Goal: Task Accomplishment & Management: Complete application form

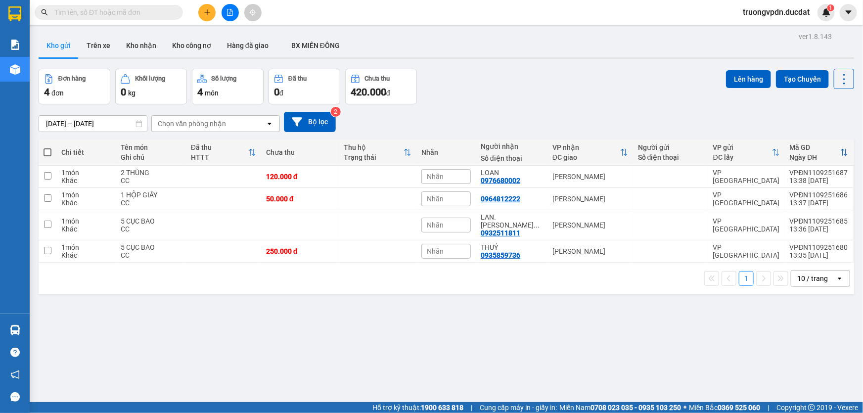
click at [206, 5] on button at bounding box center [206, 12] width 17 height 17
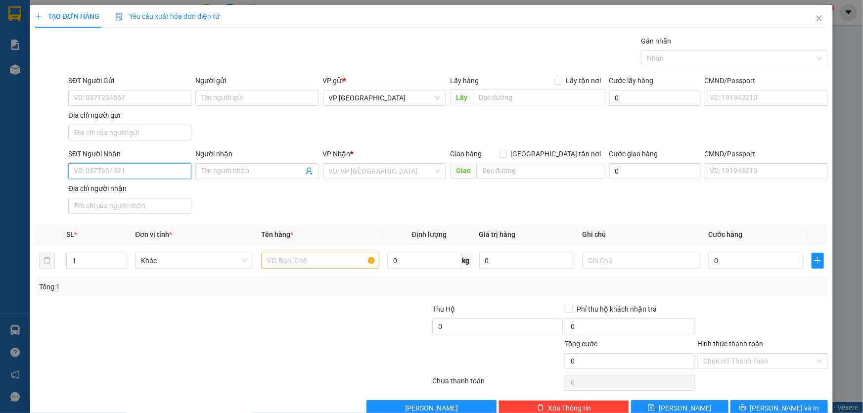
drag, startPoint x: 160, startPoint y: 168, endPoint x: 170, endPoint y: 166, distance: 10.1
click at [161, 168] on input "SĐT Người Nhận" at bounding box center [129, 171] width 123 height 16
drag, startPoint x: 112, startPoint y: 193, endPoint x: 331, endPoint y: 239, distance: 224.3
click at [112, 193] on div "0797786997" at bounding box center [129, 190] width 110 height 11
type input "0797786997"
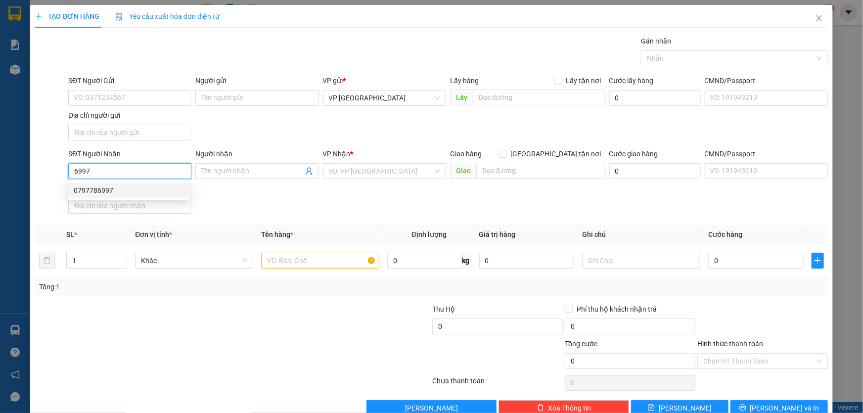
type input "ĐMX KONG CHRO"
type input "0797786997"
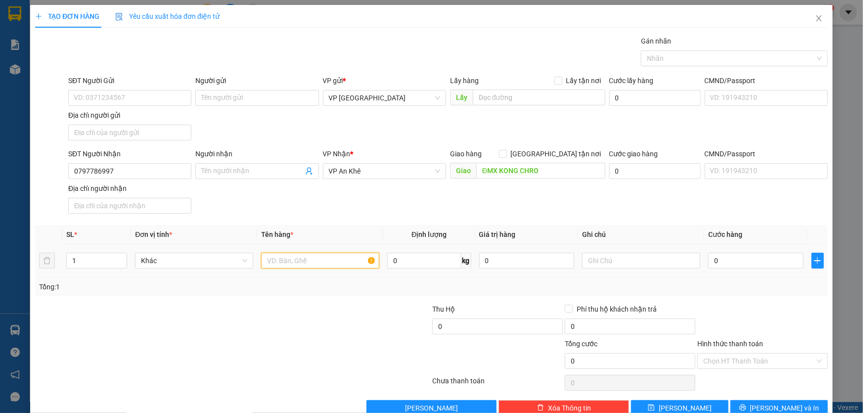
click at [316, 258] on input "text" at bounding box center [320, 261] width 118 height 16
type input "6 THÙNG"
type input "CC"
type input "3"
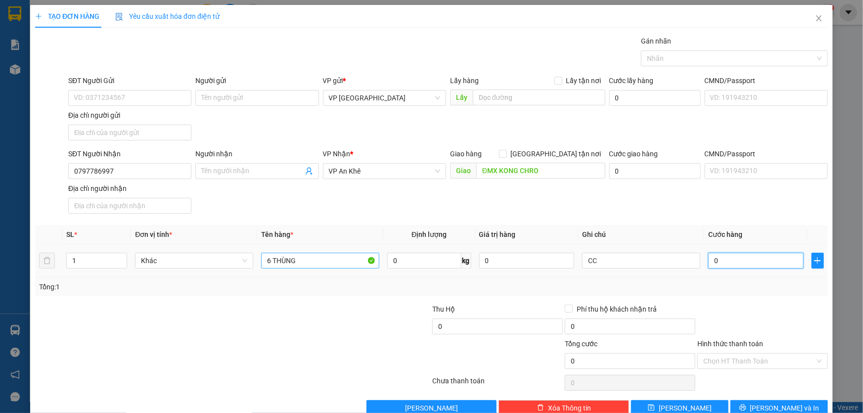
type input "3"
type input "30"
type input "300"
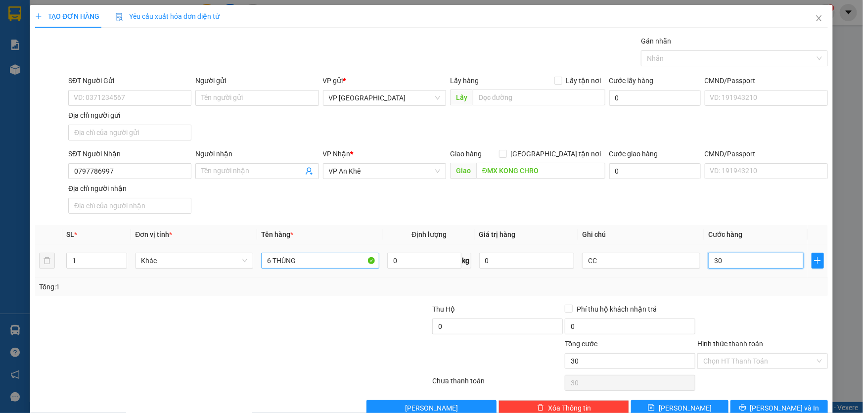
type input "300"
type input "3.000"
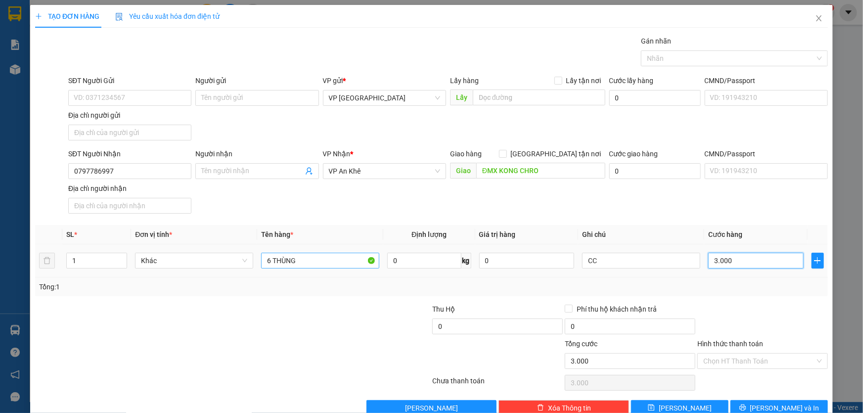
type input "30.000"
type input "300.000"
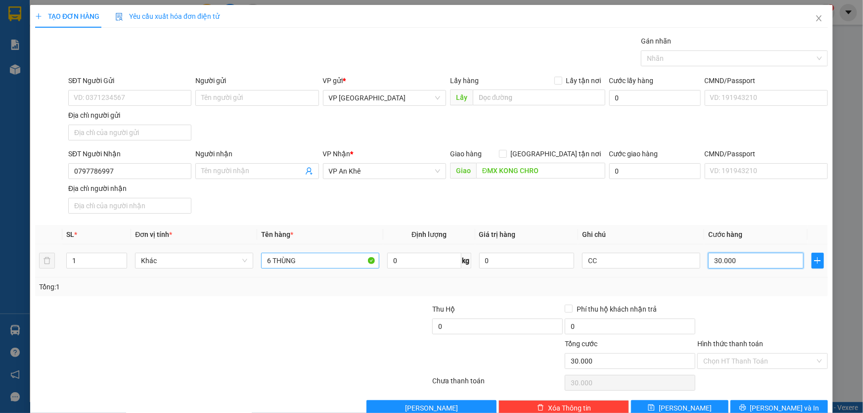
type input "300.000"
click at [778, 404] on span "[PERSON_NAME] và In" at bounding box center [784, 408] width 69 height 11
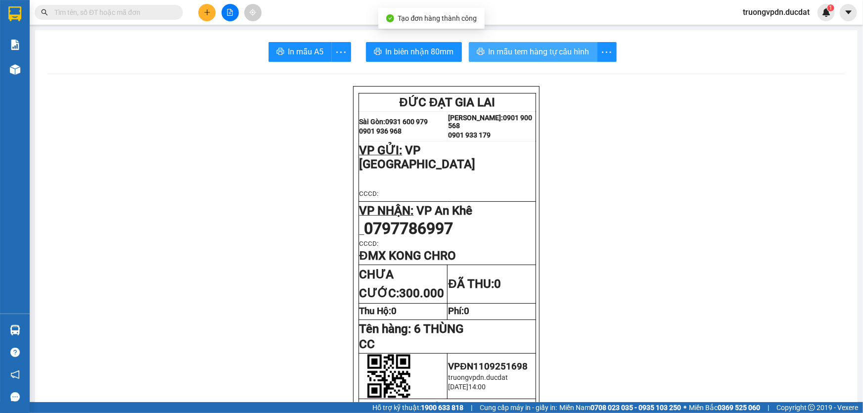
click at [547, 54] on span "In mẫu tem hàng tự cấu hình" at bounding box center [539, 52] width 101 height 12
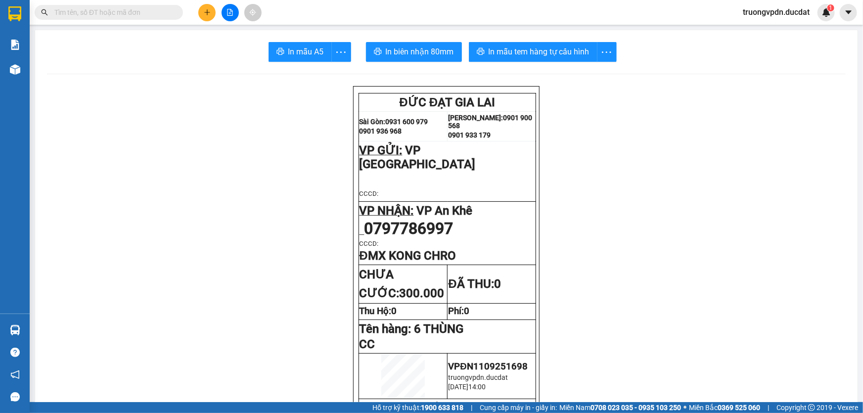
click at [203, 10] on button at bounding box center [206, 12] width 17 height 17
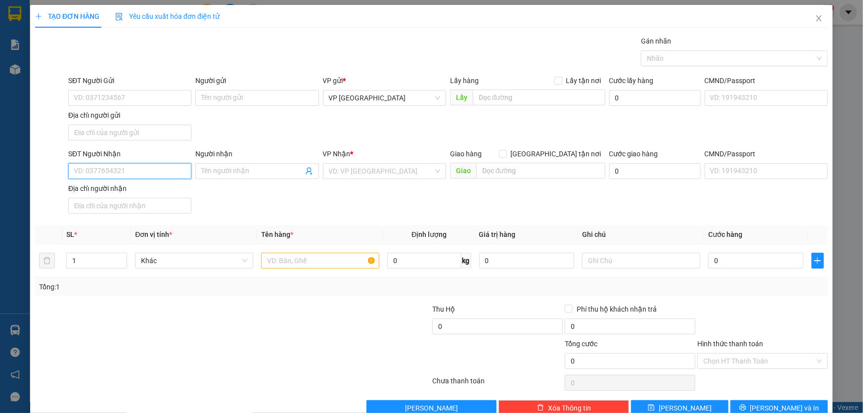
click at [140, 172] on input "SĐT Người Nhận" at bounding box center [129, 171] width 123 height 16
click at [134, 185] on div "0933167774" at bounding box center [129, 190] width 110 height 11
type input "0933167774"
type input "IATÔ"
type input "0933167774"
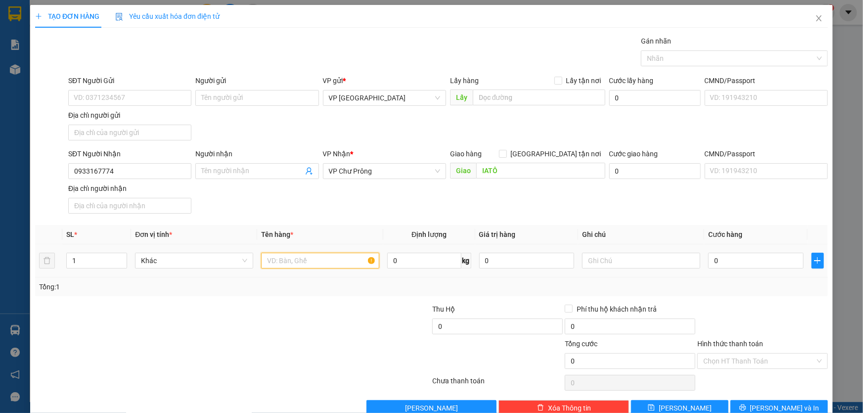
click at [294, 261] on input "text" at bounding box center [320, 261] width 118 height 16
type input "1 CỤC ĐEN"
type input "5"
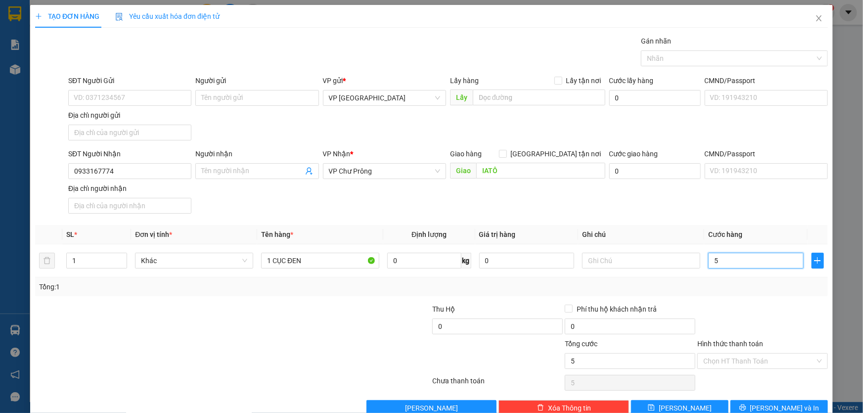
type input "50"
type input "500"
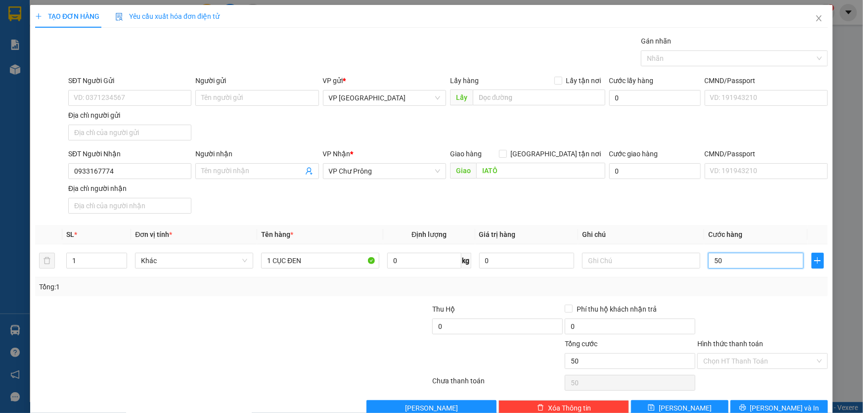
type input "500"
type input "5.000"
type input "50.000"
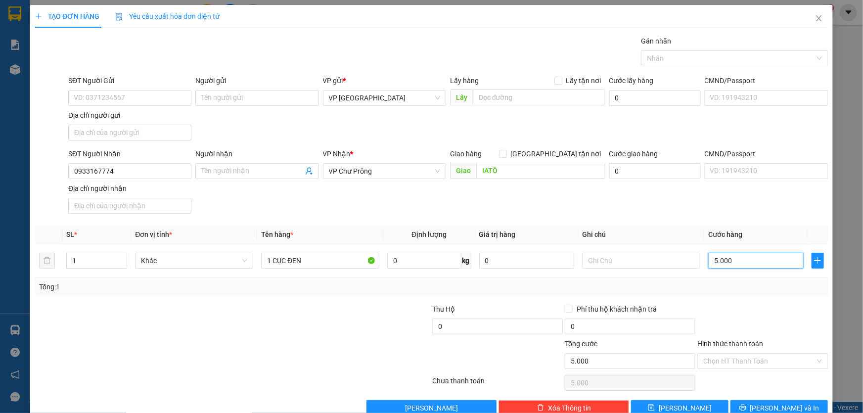
type input "50.000"
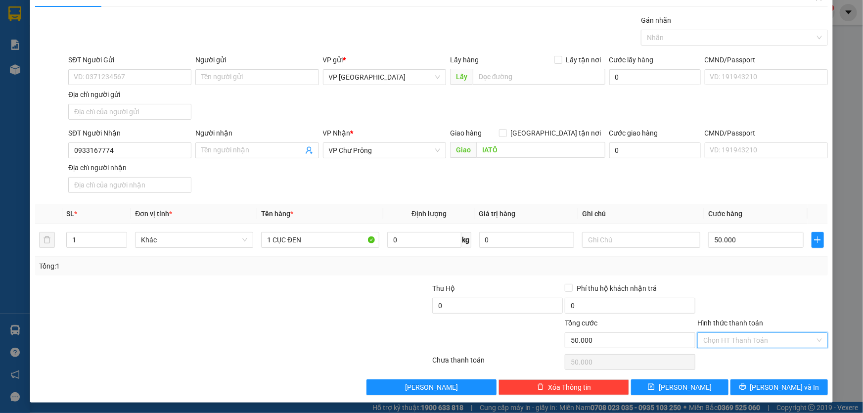
click at [756, 340] on input "Hình thức thanh toán" at bounding box center [759, 340] width 112 height 15
click at [727, 256] on div "Tại văn phòng" at bounding box center [757, 256] width 118 height 11
type input "0"
click at [767, 388] on span "[PERSON_NAME] và In" at bounding box center [784, 387] width 69 height 11
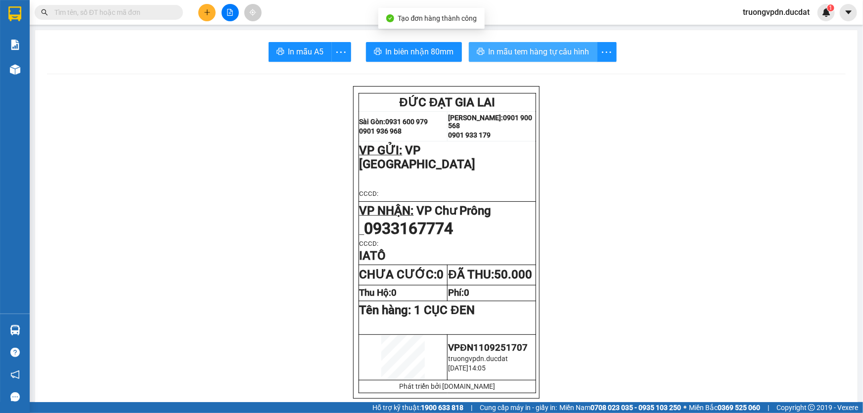
click at [548, 50] on span "In mẫu tem hàng tự cấu hình" at bounding box center [539, 52] width 101 height 12
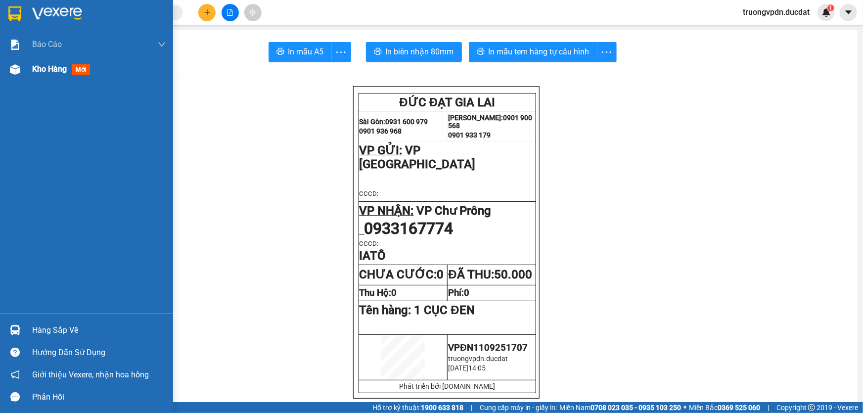
click at [46, 74] on div "Kho hàng mới" at bounding box center [63, 69] width 62 height 12
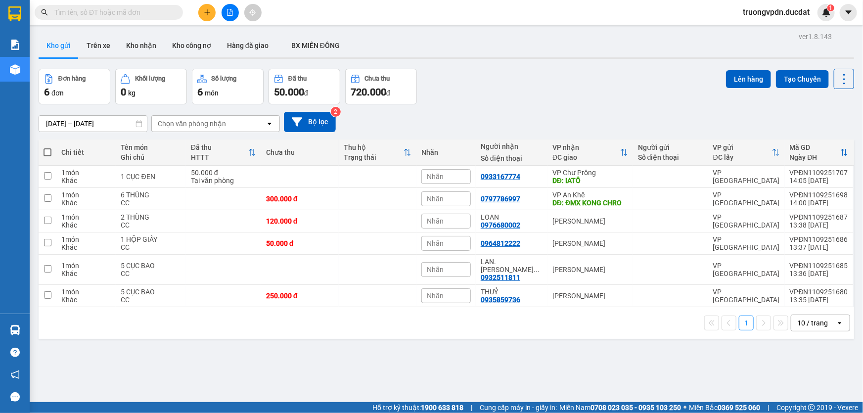
click at [167, 12] on input "text" at bounding box center [112, 12] width 117 height 11
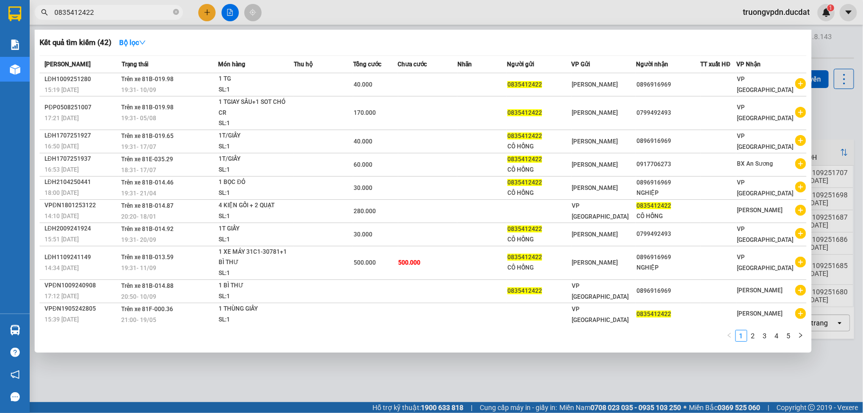
type input "0835412422"
click at [209, 7] on div at bounding box center [431, 206] width 863 height 413
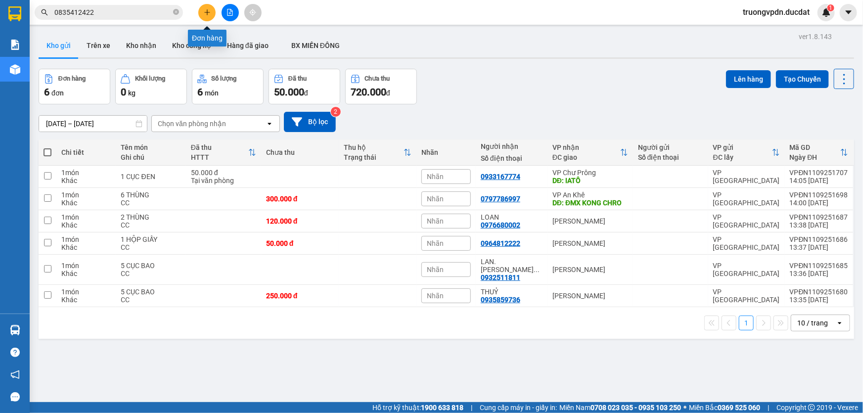
click at [205, 15] on icon "plus" at bounding box center [207, 12] width 7 height 7
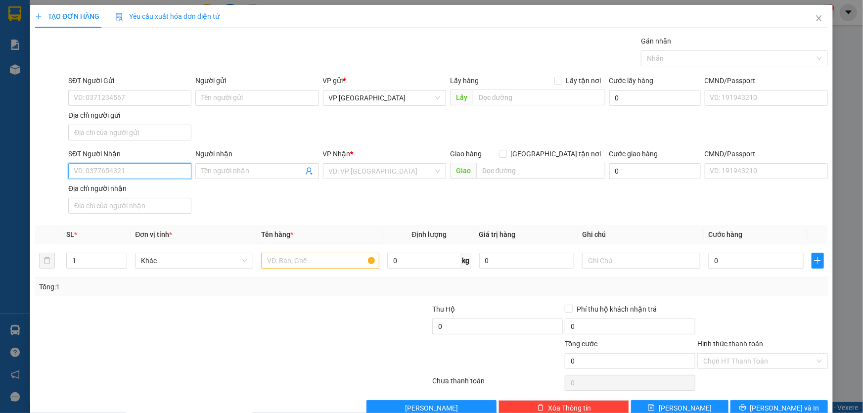
drag, startPoint x: 159, startPoint y: 174, endPoint x: 638, endPoint y: 244, distance: 483.9
click at [158, 174] on input "SĐT Người Nhận" at bounding box center [129, 171] width 123 height 16
click at [118, 189] on div "0976680002 - LOAN" at bounding box center [129, 190] width 110 height 11
type input "0976680002"
type input "LOAN"
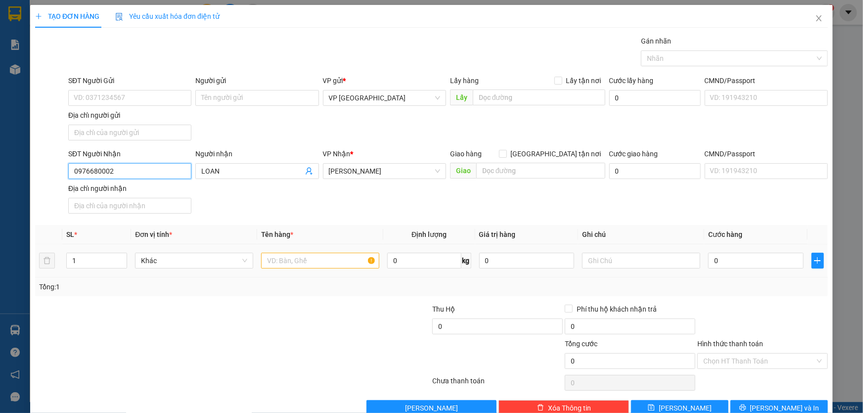
type input "0976680002"
click at [289, 265] on input "text" at bounding box center [320, 261] width 118 height 16
type input "1 THÙNG BẾP"
type input "CC"
type input "5"
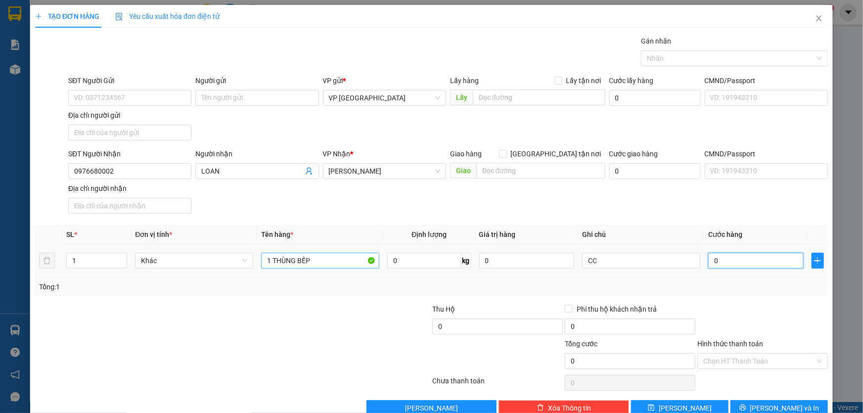
type input "5"
type input "50"
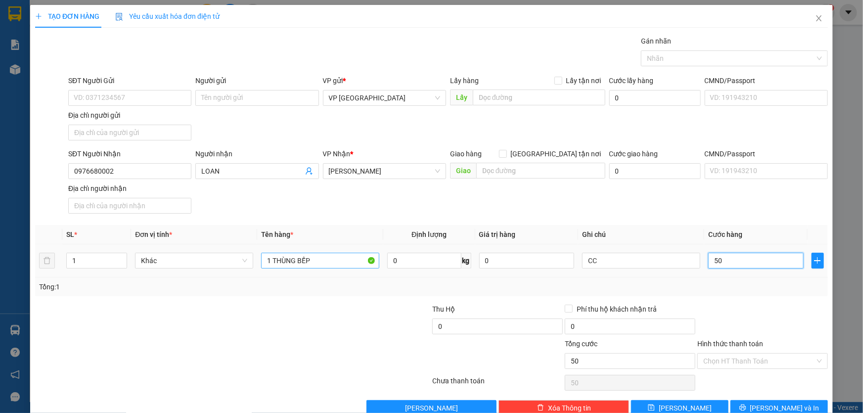
type input "500"
type input "5.000"
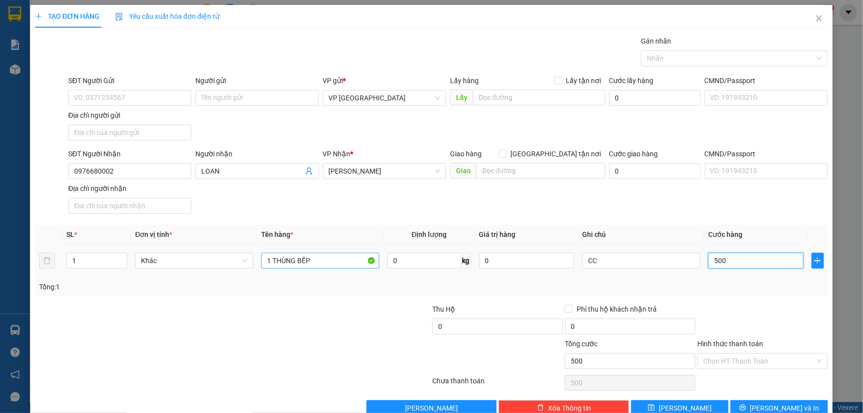
type input "5.000"
type input "50.000"
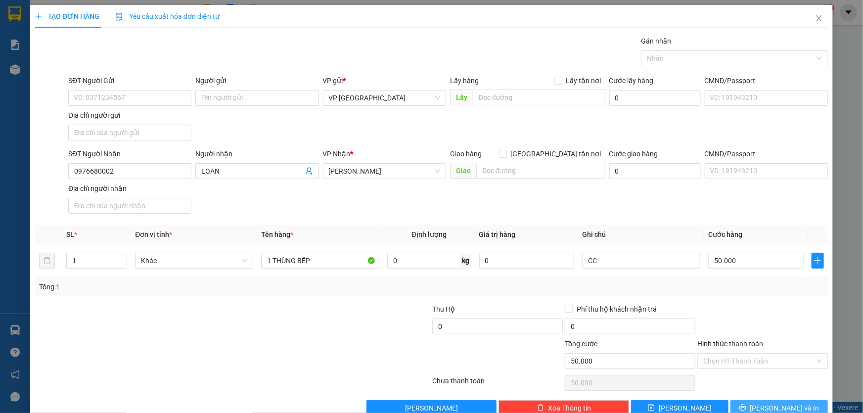
click at [773, 407] on span "[PERSON_NAME] và In" at bounding box center [784, 408] width 69 height 11
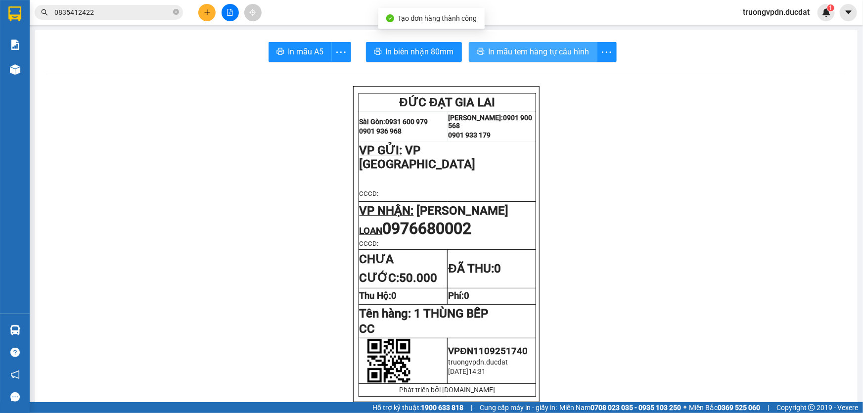
click at [535, 52] on span "In mẫu tem hàng tự cấu hình" at bounding box center [539, 52] width 101 height 12
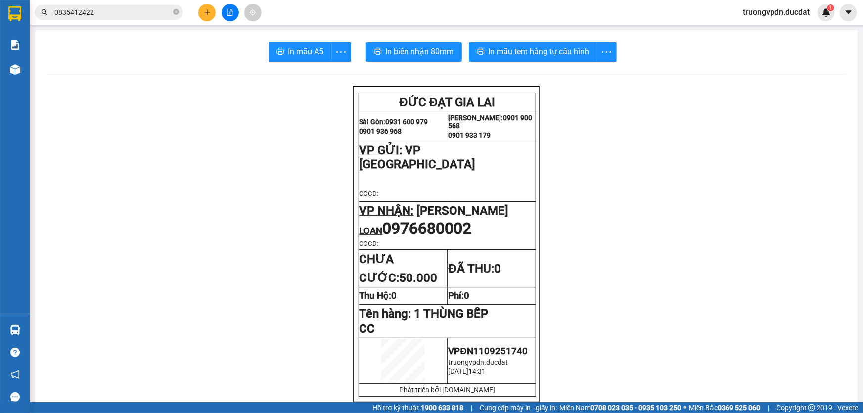
click at [203, 4] on button at bounding box center [206, 12] width 17 height 17
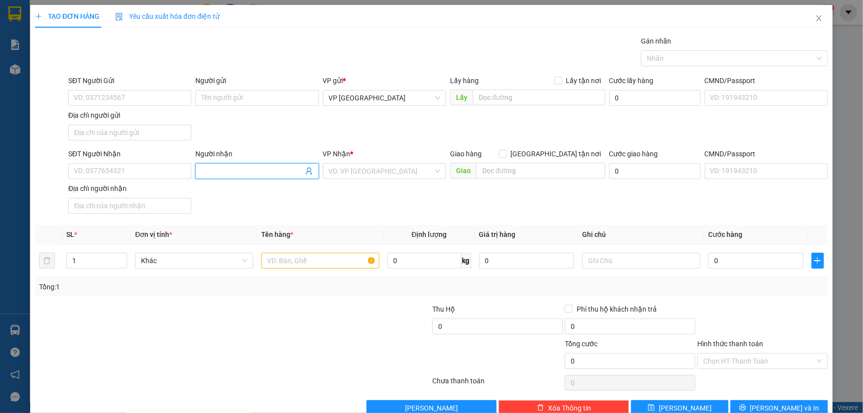
click at [245, 169] on input "Người nhận" at bounding box center [251, 171] width 101 height 11
type input "[PERSON_NAME]"
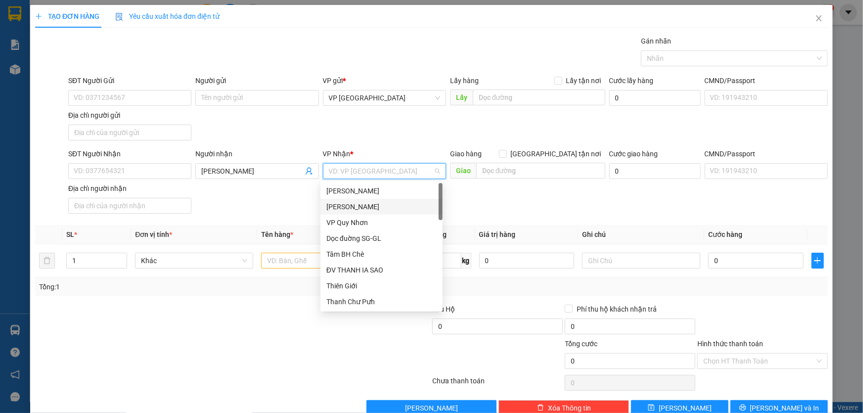
click at [349, 203] on div "[PERSON_NAME]" at bounding box center [381, 206] width 110 height 11
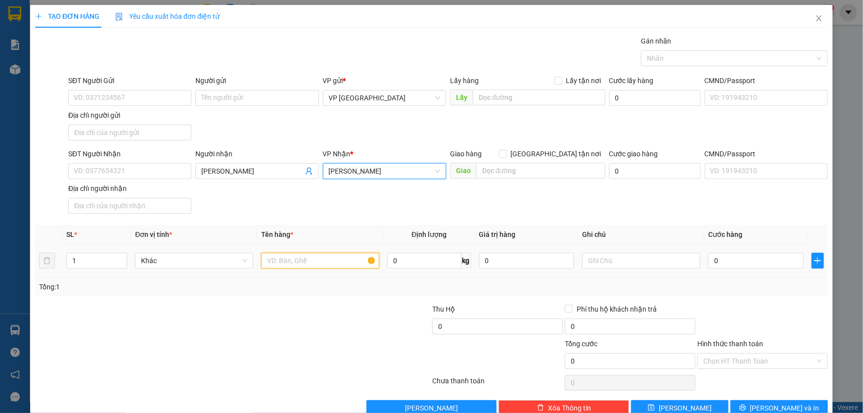
click at [285, 257] on input "text" at bounding box center [320, 261] width 118 height 16
type input "1 THÙNG GIẤY"
type input "CC"
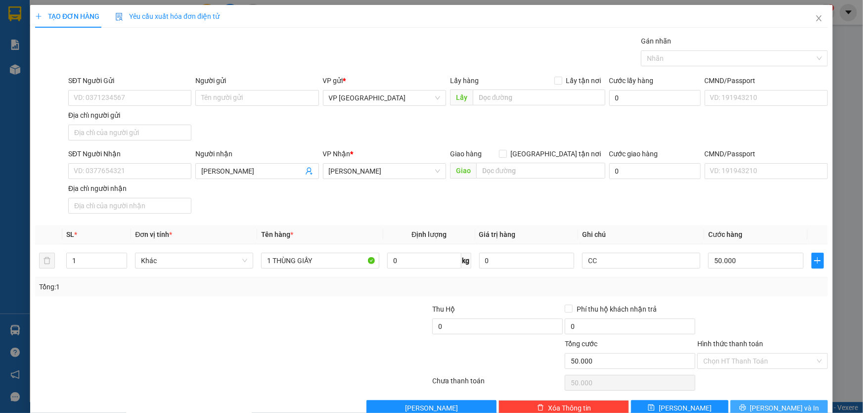
click at [768, 405] on span "[PERSON_NAME] và In" at bounding box center [784, 408] width 69 height 11
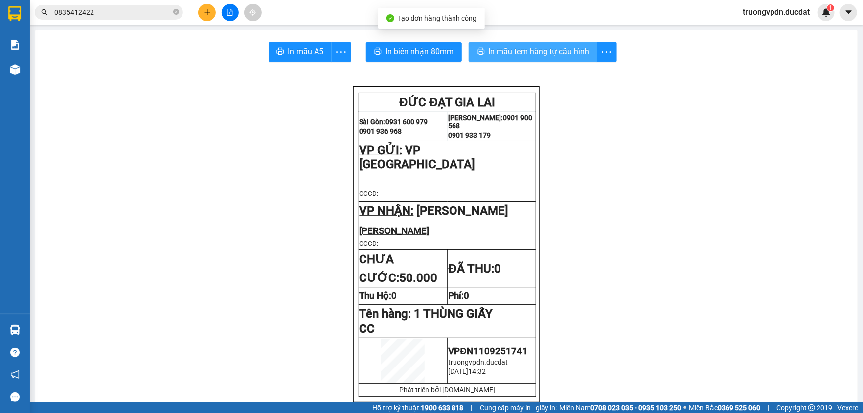
click at [532, 52] on span "In mẫu tem hàng tự cấu hình" at bounding box center [539, 52] width 101 height 12
click at [174, 10] on icon "close-circle" at bounding box center [176, 12] width 6 height 6
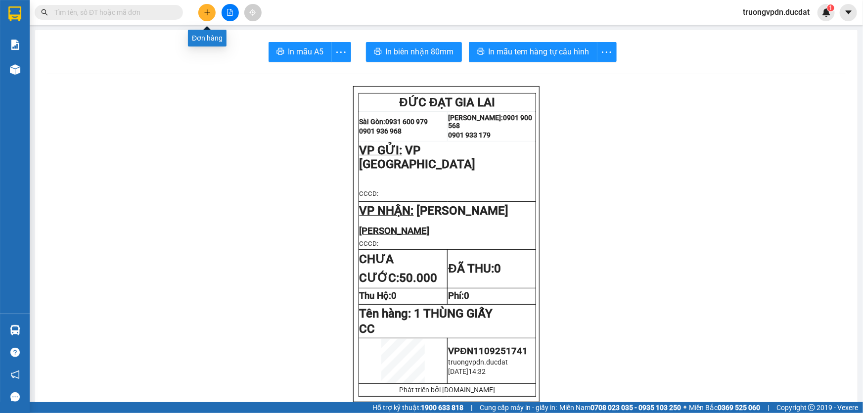
click at [208, 15] on icon "plus" at bounding box center [207, 12] width 7 height 7
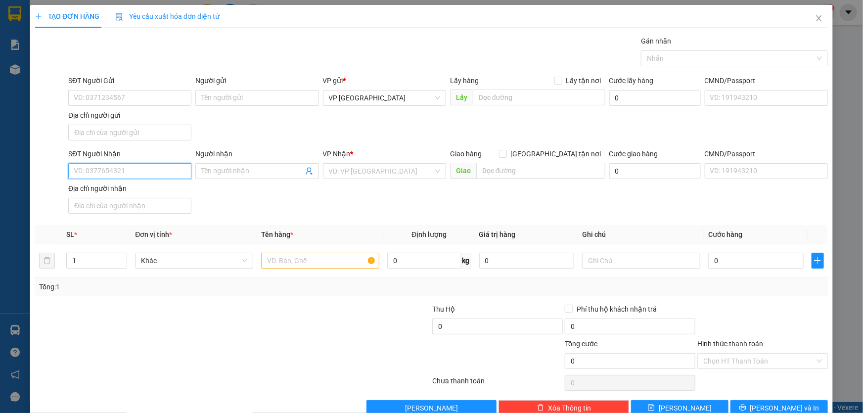
click at [137, 174] on input "SĐT Người Nhận" at bounding box center [129, 171] width 123 height 16
drag, startPoint x: 144, startPoint y: 190, endPoint x: 193, endPoint y: 189, distance: 49.0
click at [147, 188] on div "0931629414 - NGÀ" at bounding box center [129, 190] width 110 height 11
type input "0931629414"
type input "NGÀ"
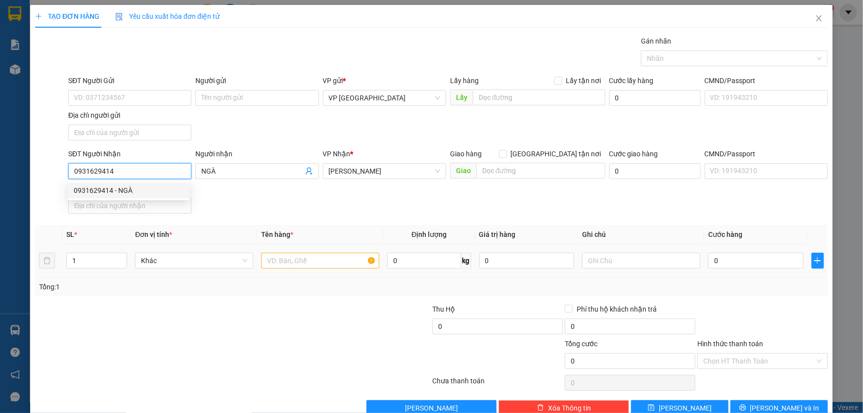
type input "0931629414"
click at [307, 262] on input "text" at bounding box center [320, 261] width 118 height 16
type input "1"
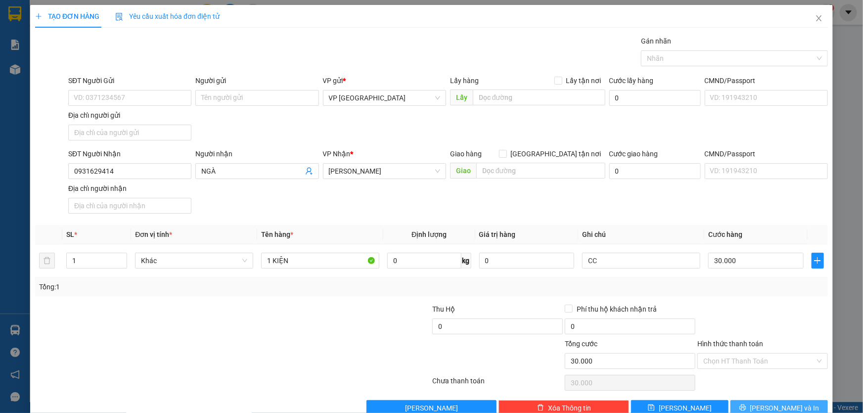
click at [772, 404] on span "[PERSON_NAME] và In" at bounding box center [784, 408] width 69 height 11
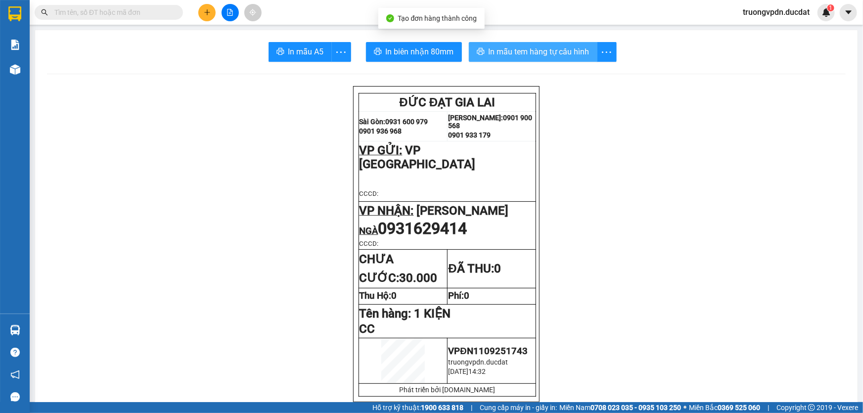
click at [524, 48] on span "In mẫu tem hàng tự cấu hình" at bounding box center [539, 52] width 101 height 12
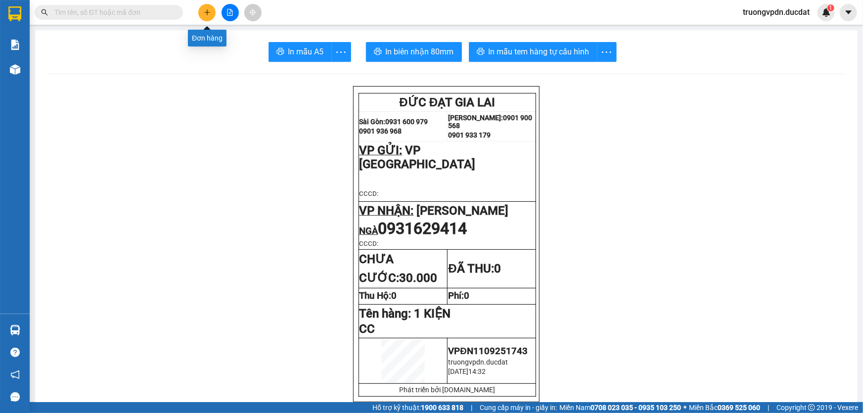
click at [206, 9] on icon "plus" at bounding box center [207, 12] width 7 height 7
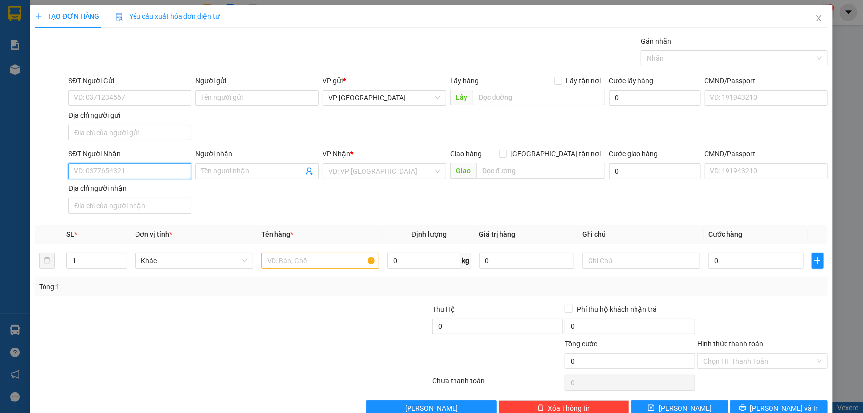
click at [143, 171] on input "SĐT Người Nhận" at bounding box center [129, 171] width 123 height 16
click at [152, 190] on div "0915450135" at bounding box center [129, 190] width 110 height 11
click at [372, 174] on span "VP An Khê" at bounding box center [384, 171] width 111 height 15
type input "0915450135"
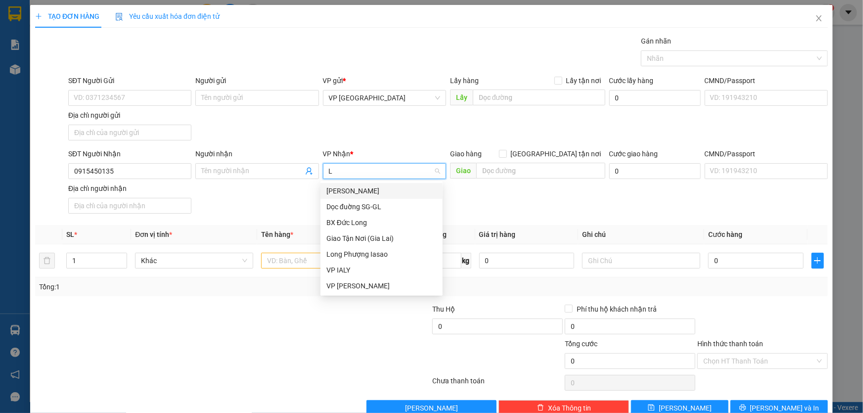
type input "LE"
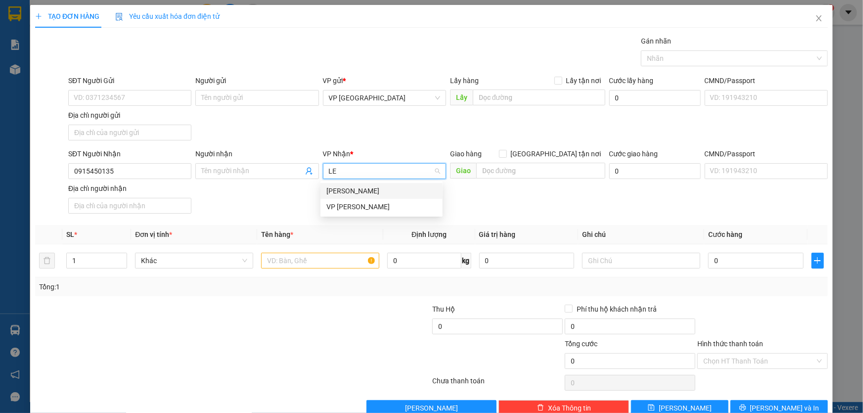
drag, startPoint x: 377, startPoint y: 186, endPoint x: 370, endPoint y: 197, distance: 13.1
click at [377, 186] on div "[PERSON_NAME]" at bounding box center [381, 190] width 110 height 11
click at [317, 259] on input "text" at bounding box center [320, 261] width 118 height 16
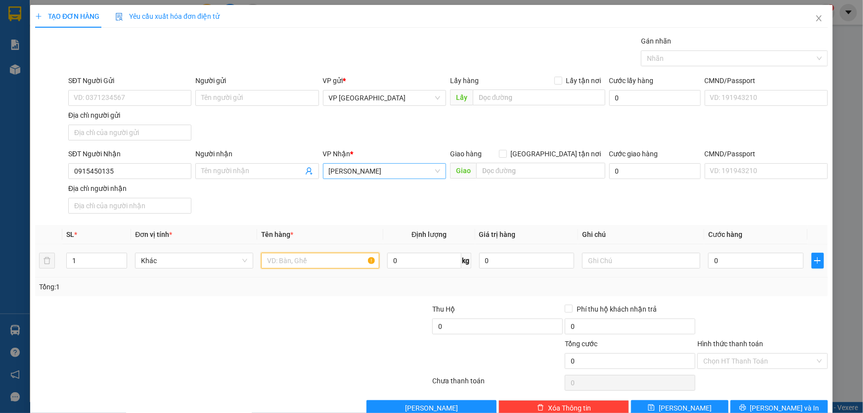
type input "4"
click at [317, 259] on input "3 BÓ SẮT" at bounding box center [320, 261] width 118 height 16
type input "3 BÓ SẮT + 3 TÚM TRẮNG"
type input "CC"
type input "2"
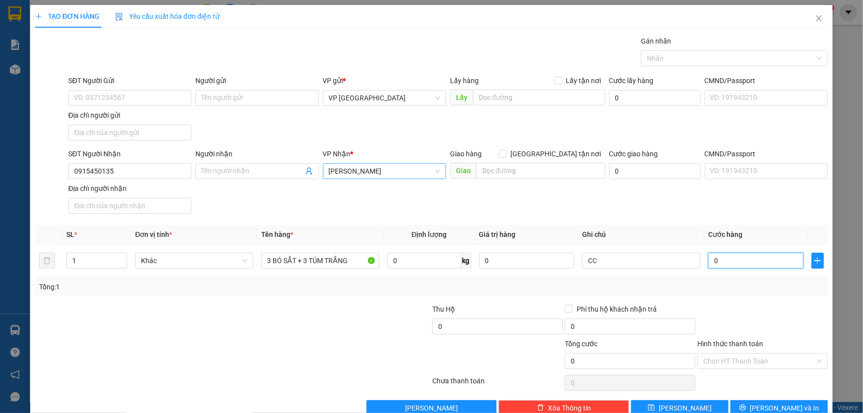
type input "2"
type input "24"
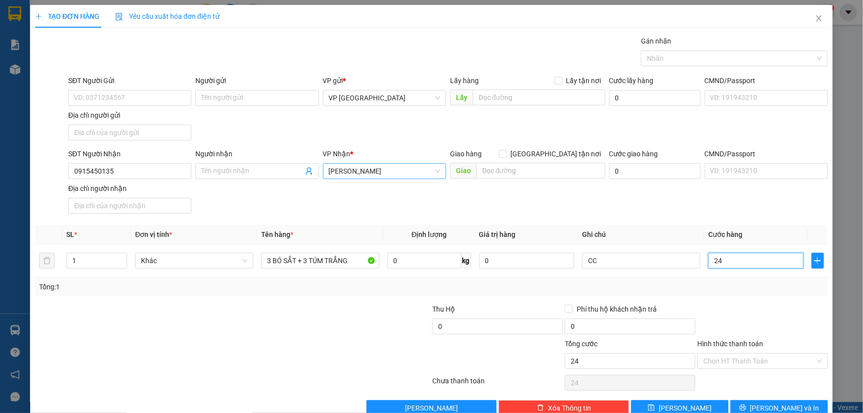
type input "240"
type input "2.400"
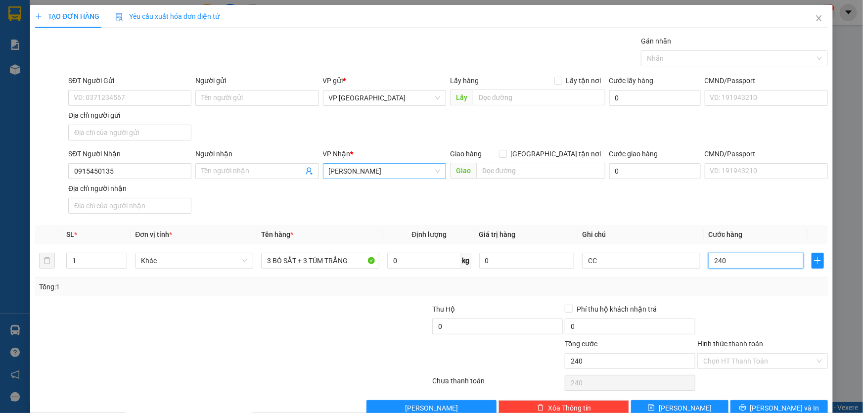
type input "2.400"
type input "24.000"
type input "240.000"
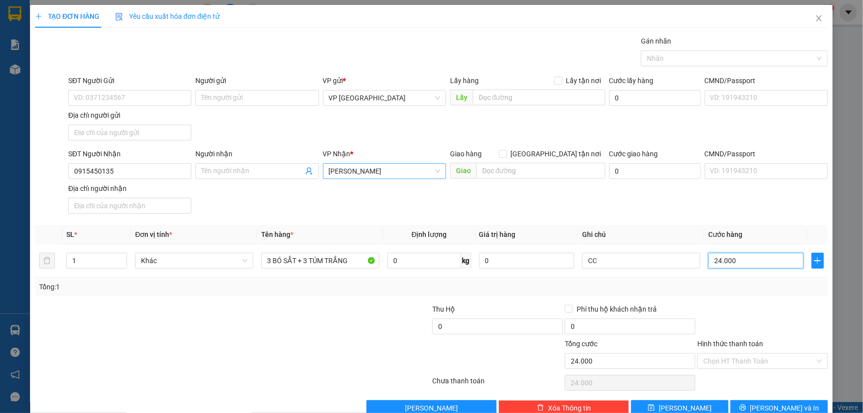
type input "240.000"
click at [767, 407] on span "[PERSON_NAME] và In" at bounding box center [784, 408] width 69 height 11
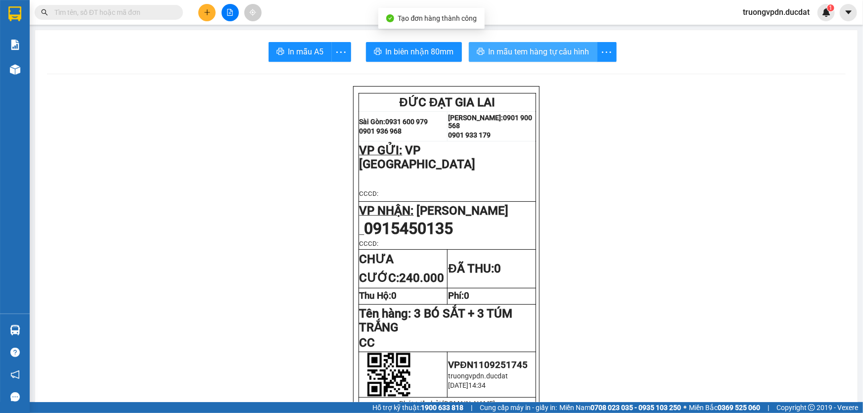
click at [534, 51] on span "In mẫu tem hàng tự cấu hình" at bounding box center [539, 52] width 101 height 12
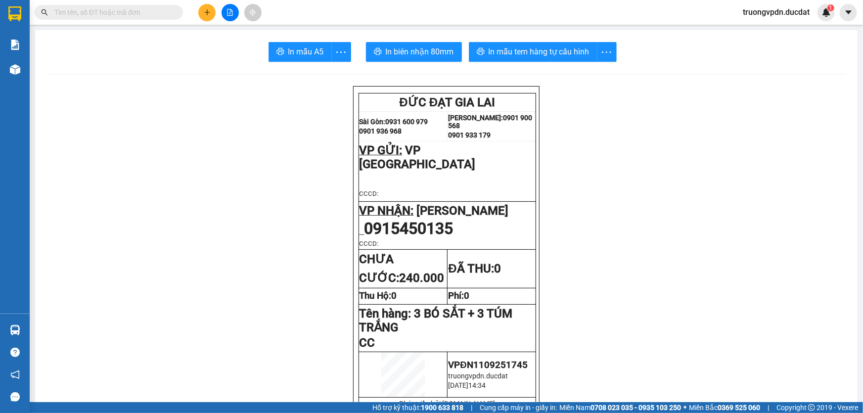
click at [201, 9] on button at bounding box center [206, 12] width 17 height 17
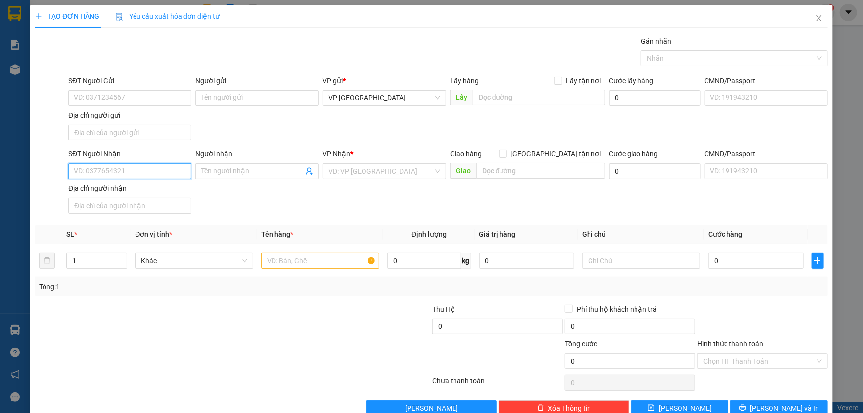
drag, startPoint x: 139, startPoint y: 175, endPoint x: 149, endPoint y: 172, distance: 10.3
click at [138, 175] on input "SĐT Người Nhận" at bounding box center [129, 171] width 123 height 16
type input "0965403989"
click at [378, 173] on input "search" at bounding box center [381, 171] width 104 height 15
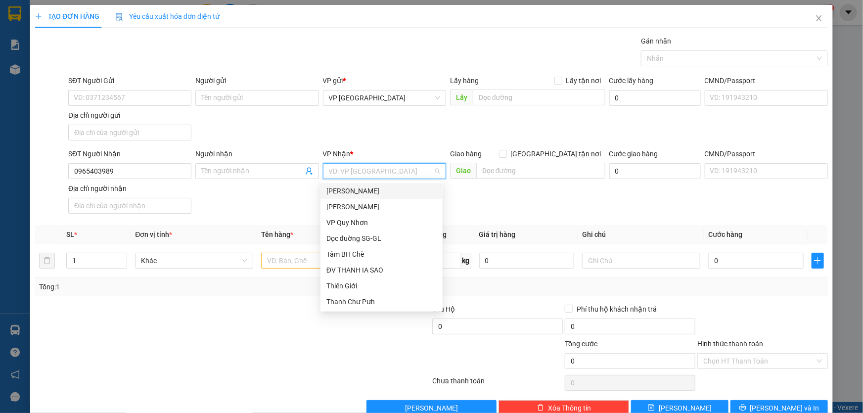
click at [379, 191] on div "[PERSON_NAME]" at bounding box center [381, 190] width 110 height 11
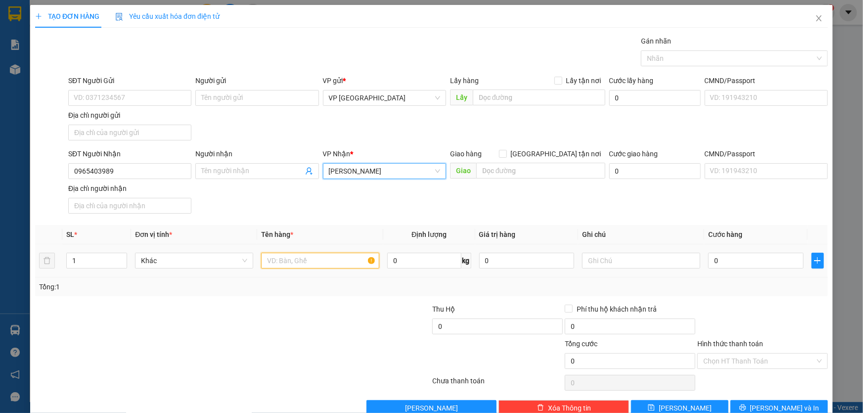
click at [308, 261] on input "text" at bounding box center [320, 261] width 118 height 16
type input "1 HỒ"
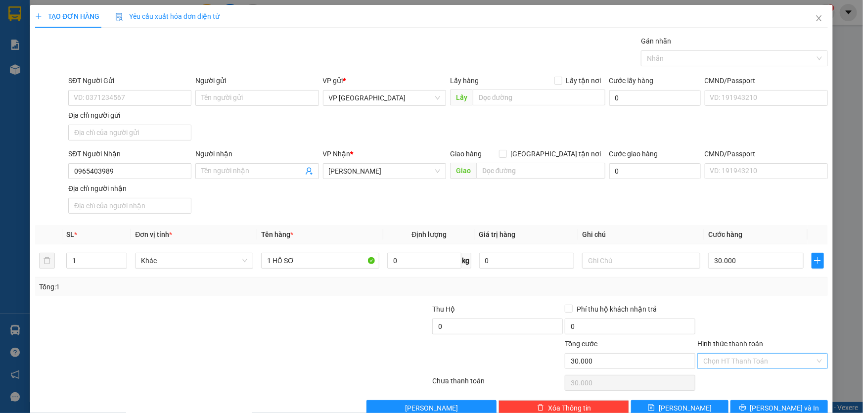
click at [770, 364] on input "Hình thức thanh toán" at bounding box center [759, 361] width 112 height 15
drag, startPoint x: 722, startPoint y: 278, endPoint x: 844, endPoint y: 388, distance: 164.2
click at [722, 277] on div "Tại văn phòng" at bounding box center [757, 277] width 118 height 11
click at [800, 402] on button "[PERSON_NAME] và In" at bounding box center [778, 408] width 97 height 16
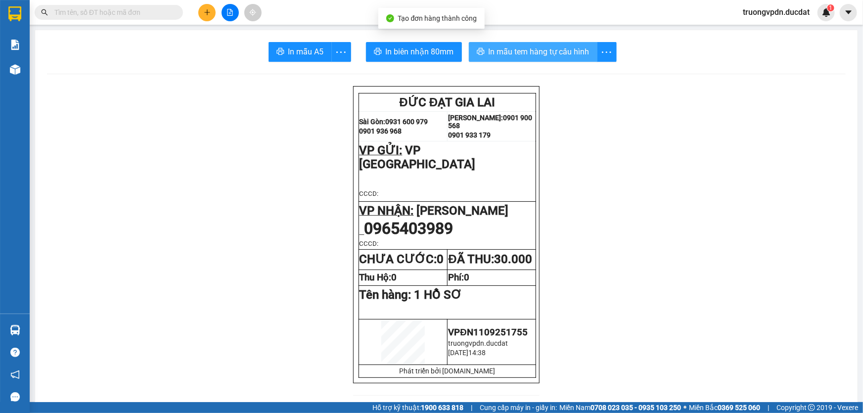
click at [570, 54] on span "In mẫu tem hàng tự cấu hình" at bounding box center [539, 52] width 101 height 12
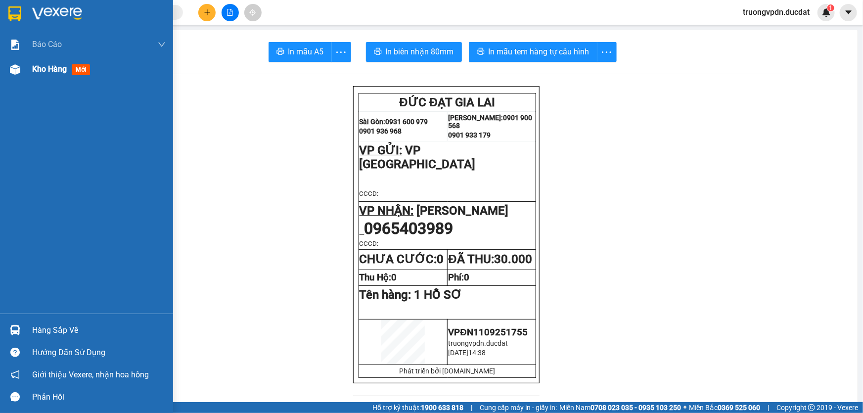
click at [27, 73] on div "Kho hàng mới" at bounding box center [86, 69] width 173 height 25
